Goal: Information Seeking & Learning: Learn about a topic

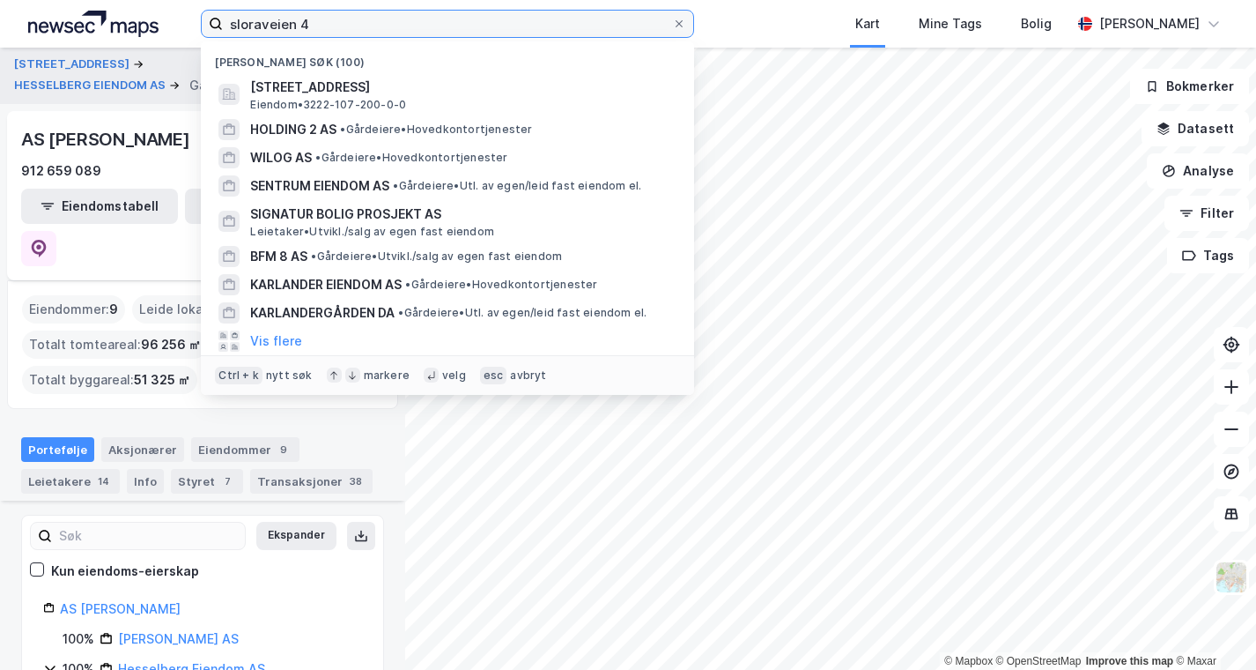
click at [257, 33] on input "sloraveien 4" at bounding box center [447, 24] width 449 height 26
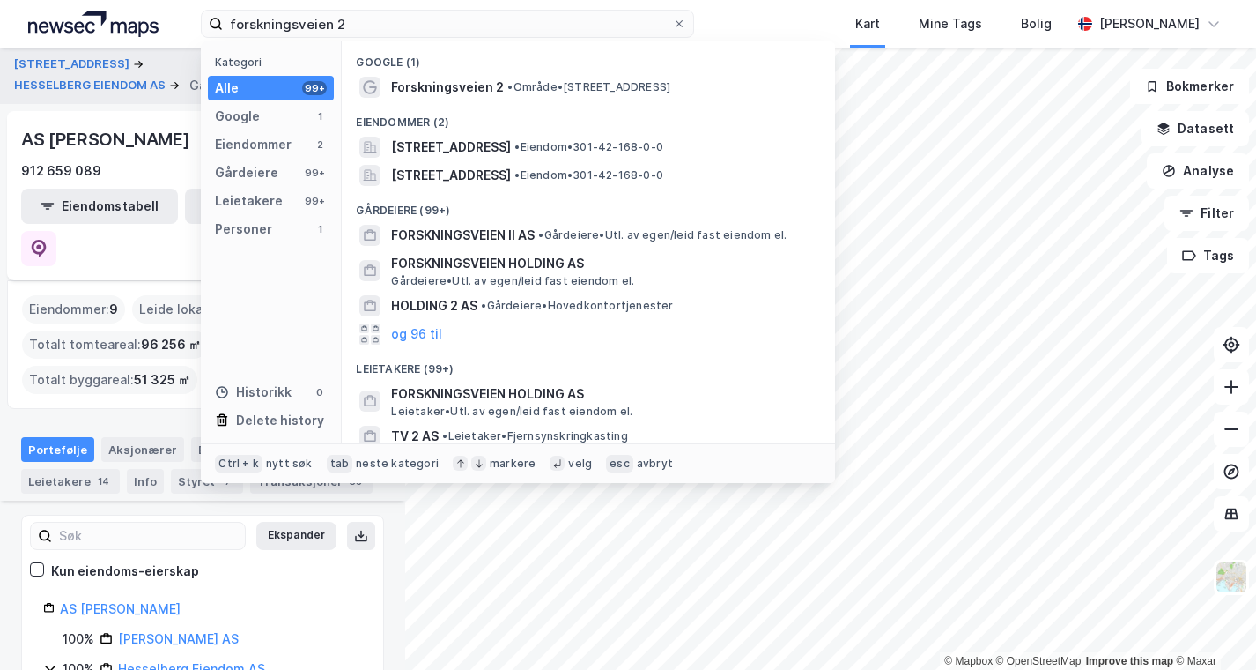
click at [511, 145] on span "[STREET_ADDRESS]" at bounding box center [451, 147] width 120 height 21
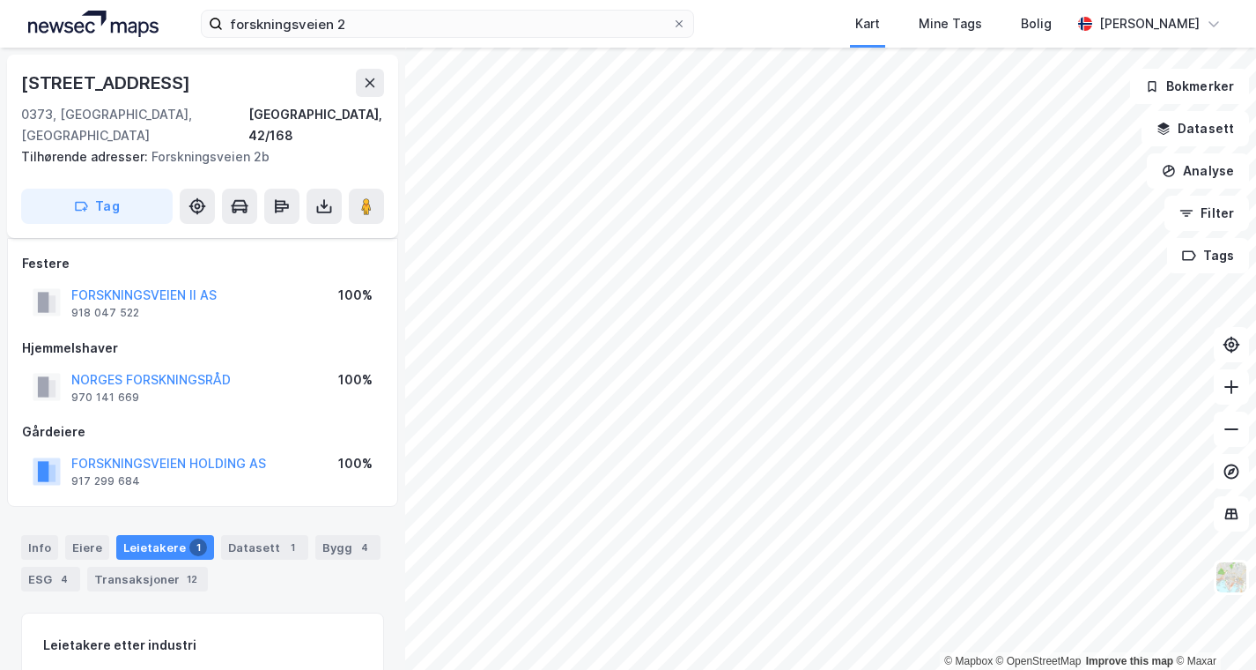
scroll to position [9, 0]
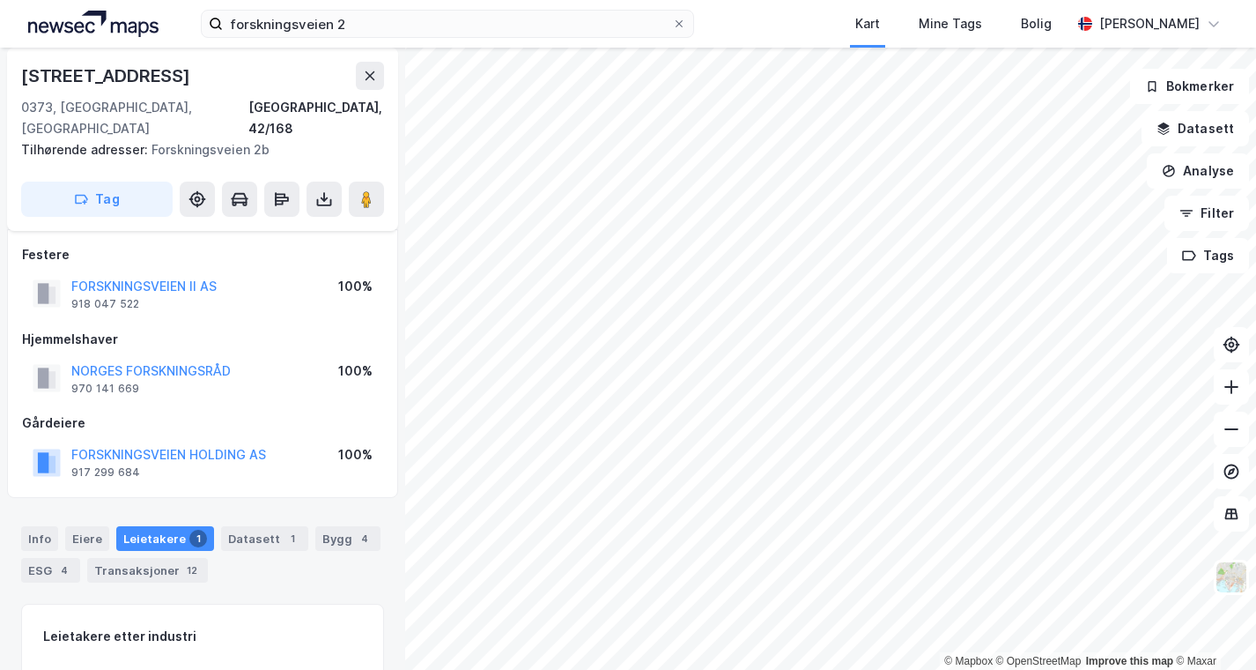
click at [123, 297] on div "918 047 522" at bounding box center [105, 304] width 68 height 14
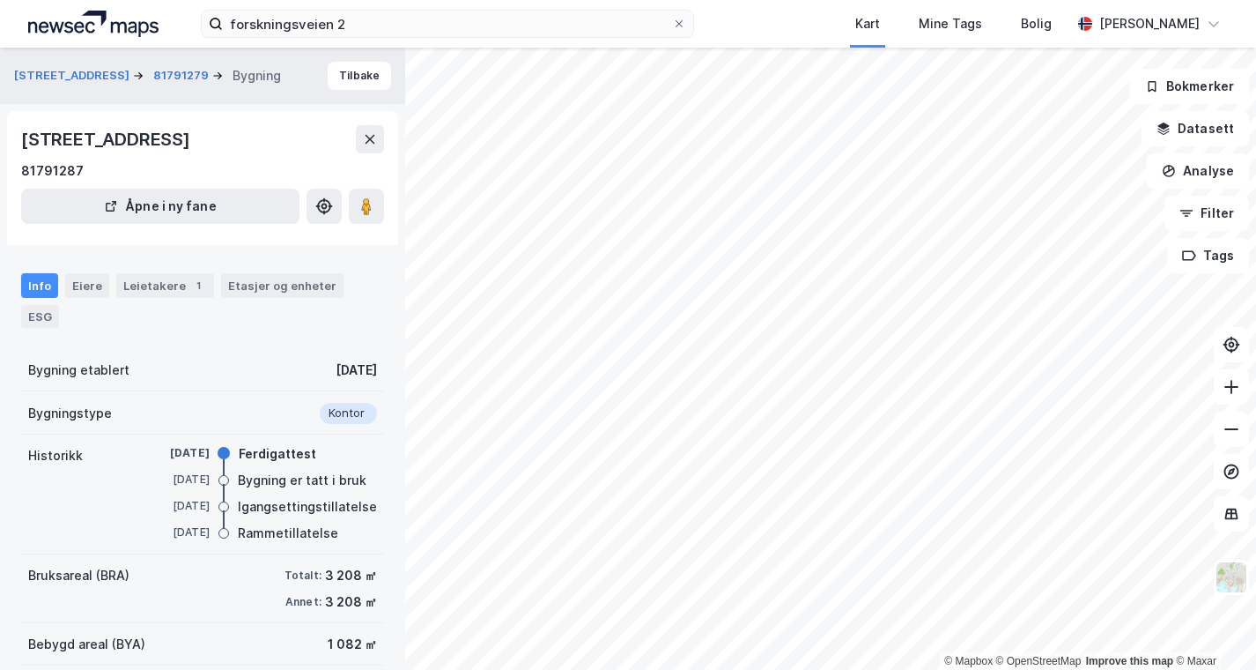
click at [41, 281] on div "Info" at bounding box center [39, 285] width 37 height 25
click at [338, 85] on button "Tilbake" at bounding box center [359, 76] width 63 height 28
click at [354, 76] on button "Tilbake" at bounding box center [359, 76] width 63 height 28
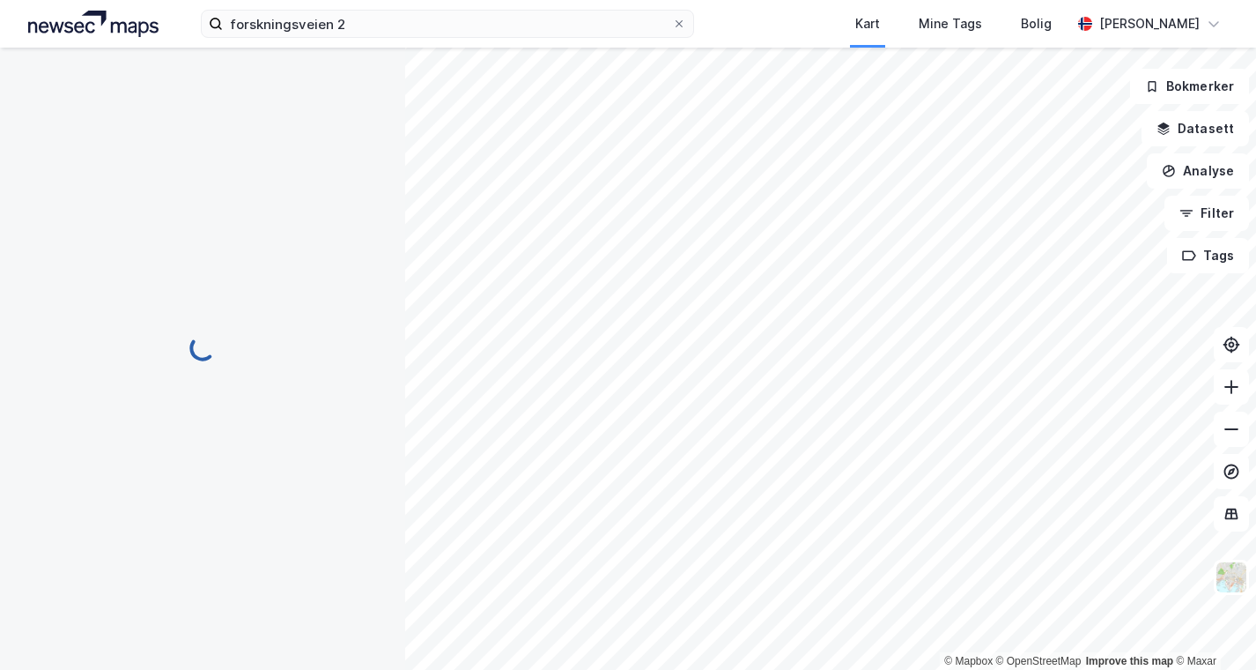
scroll to position [9, 0]
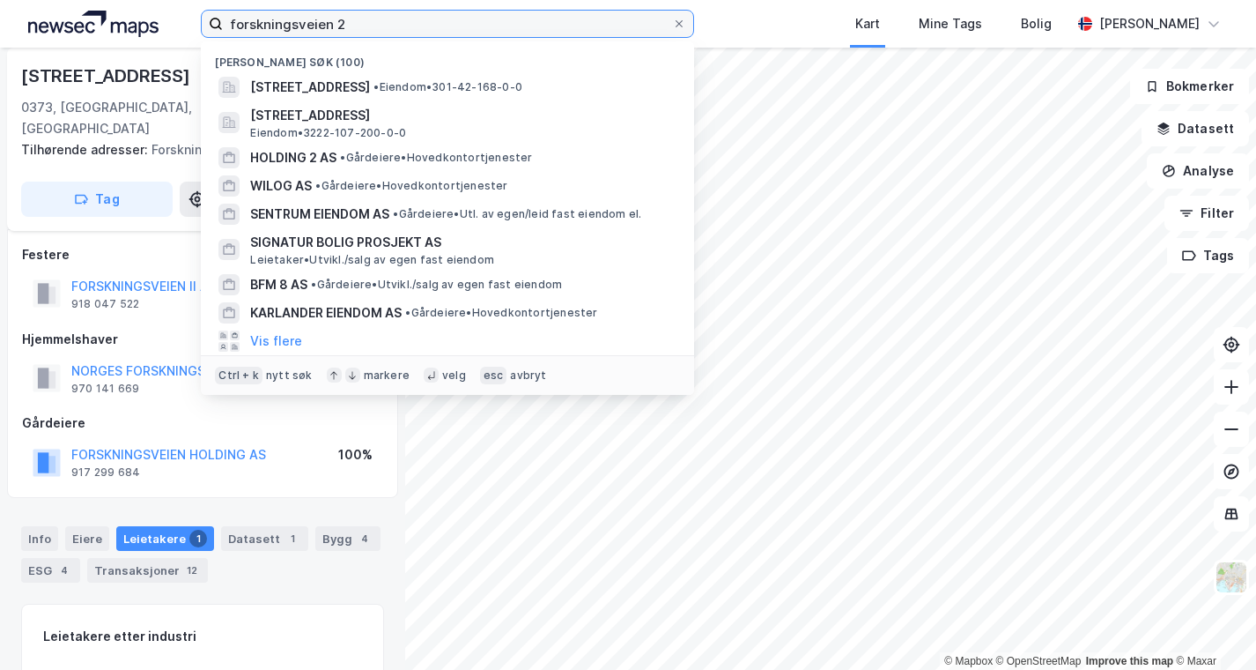
click at [471, 11] on input "forskningsveien 2" at bounding box center [447, 24] width 449 height 26
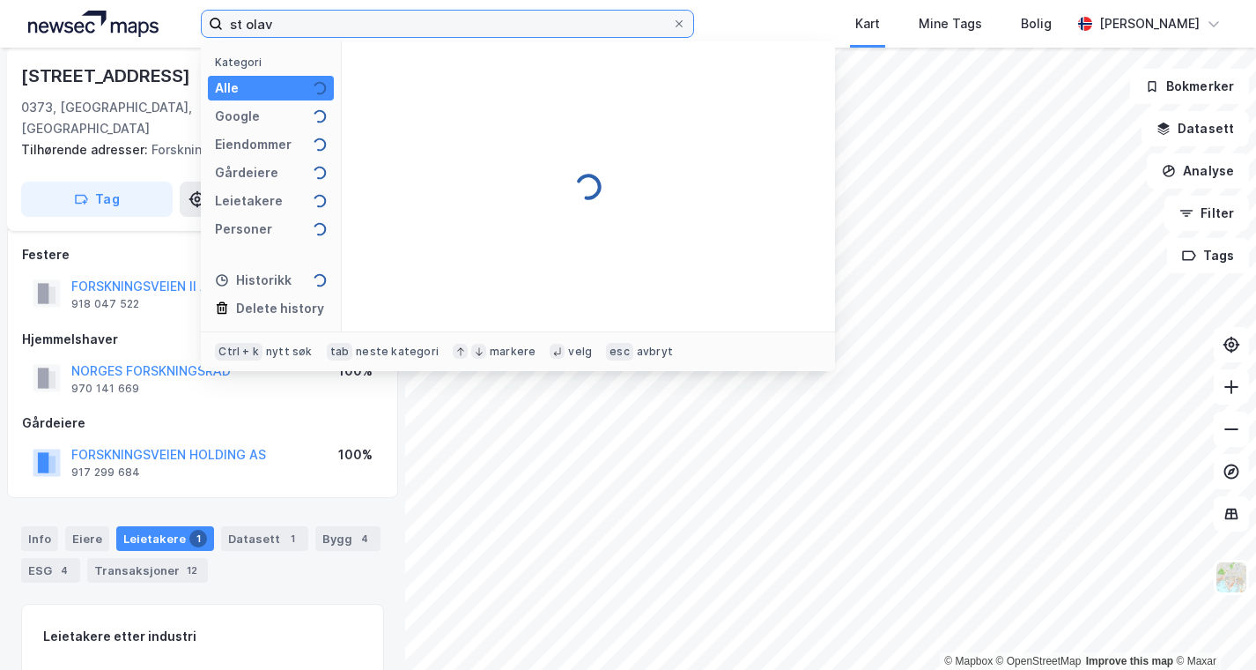
scroll to position [0, 0]
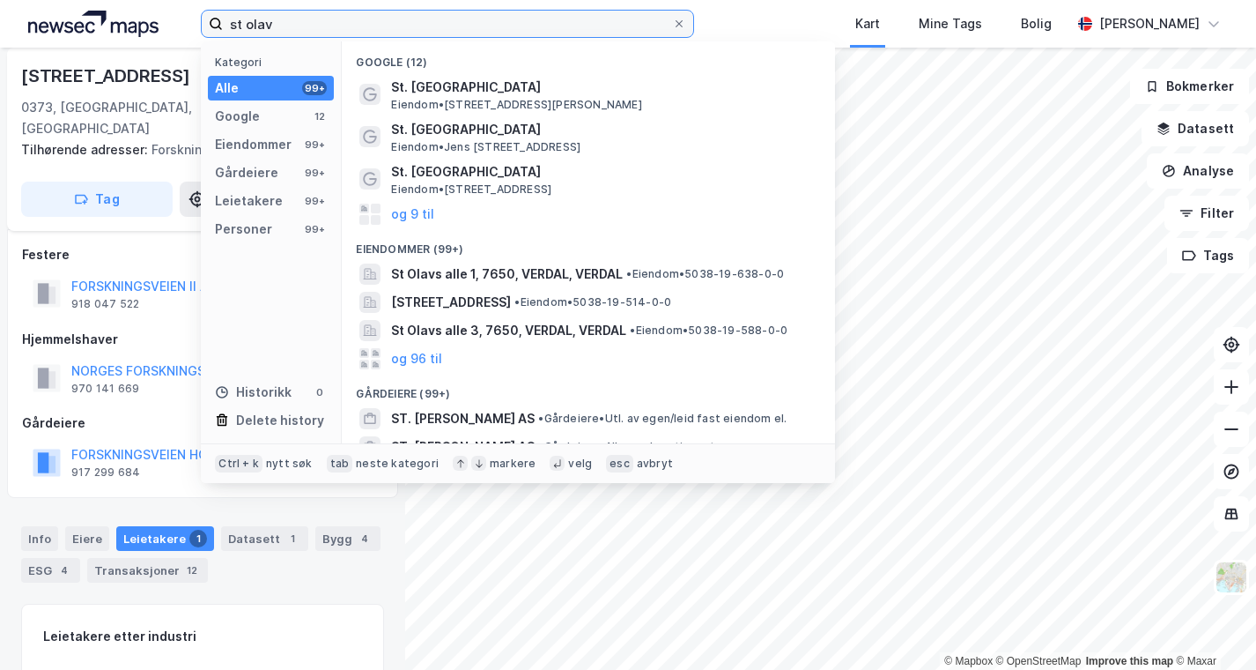
click at [308, 25] on input "st olav" at bounding box center [447, 24] width 449 height 26
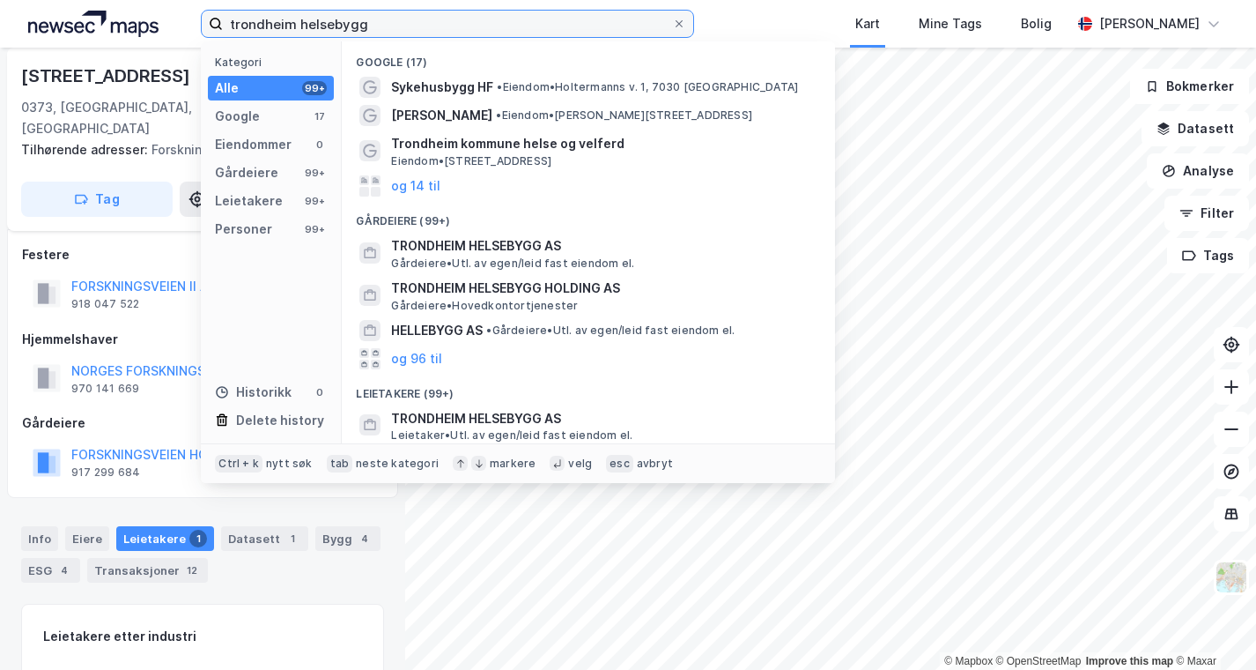
type input "trondheim helsebygg"
click at [446, 259] on span "Gårdeiere • Utl. av egen/leid fast eiendom el." at bounding box center [512, 263] width 243 height 14
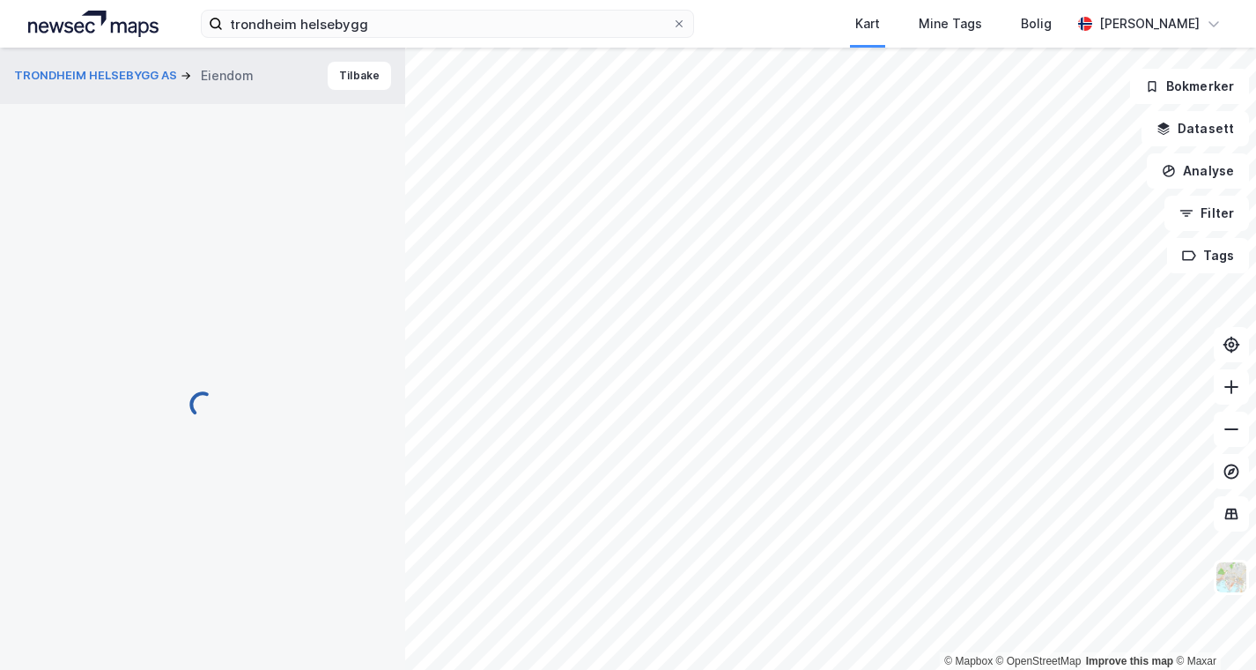
scroll to position [9, 0]
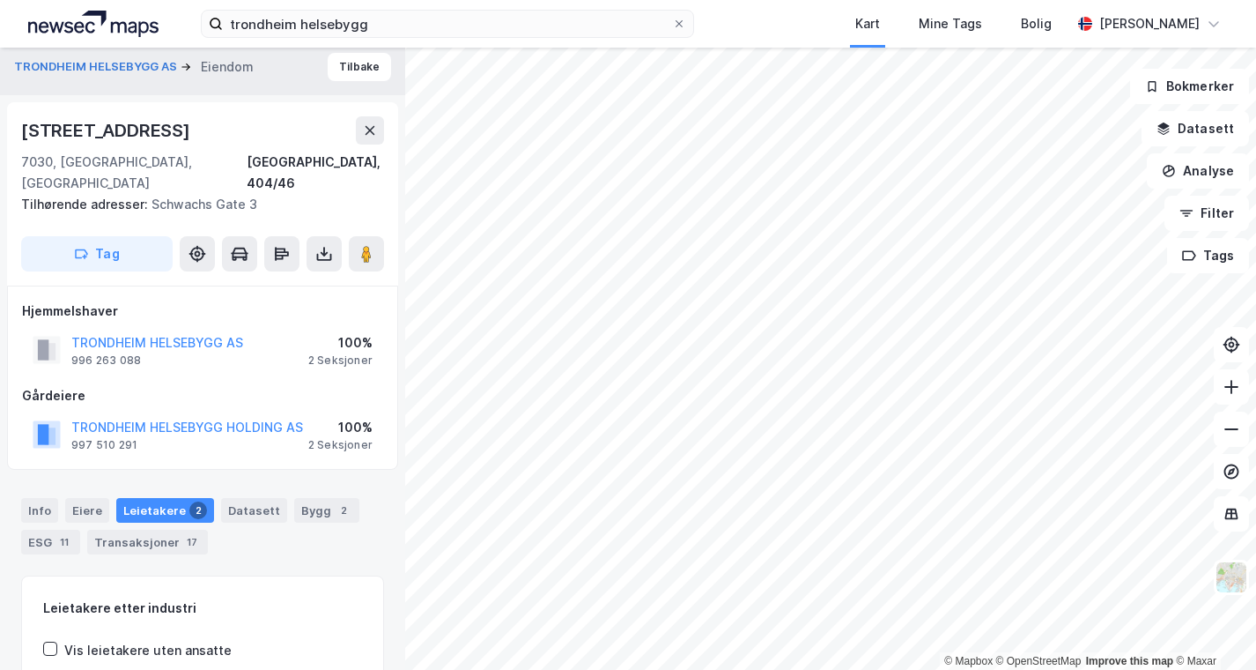
click at [56, 533] on div "11" at bounding box center [65, 542] width 18 height 18
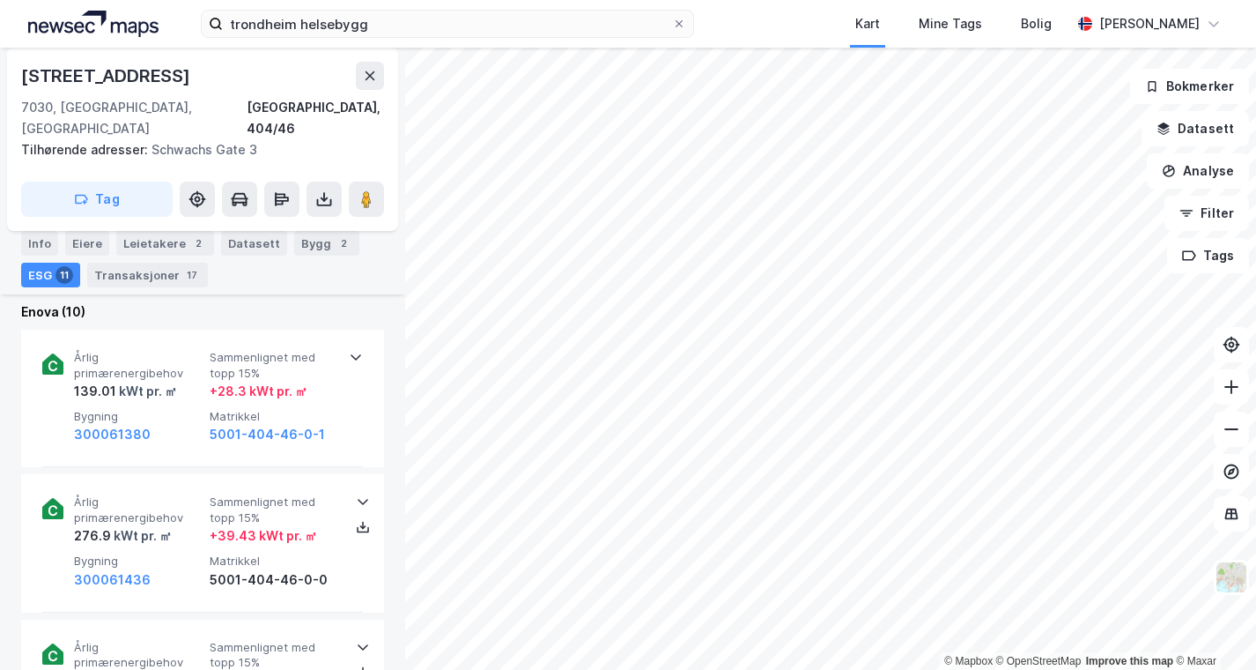
scroll to position [671, 0]
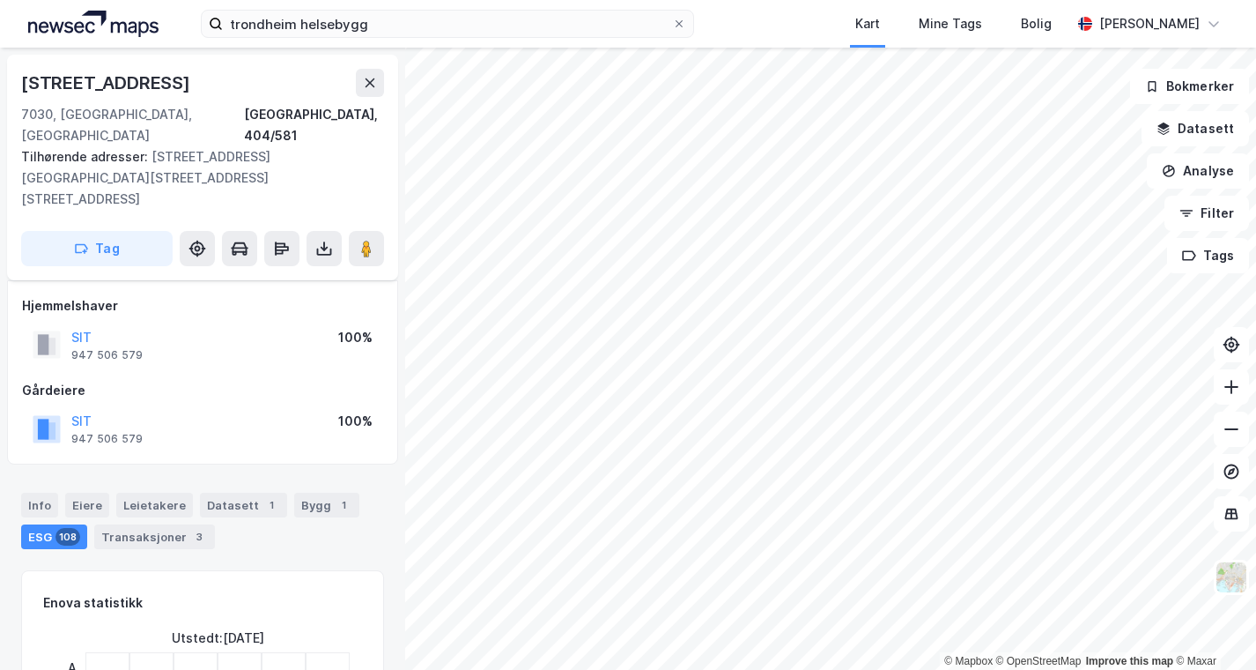
scroll to position [671, 0]
